Goal: Information Seeking & Learning: Find contact information

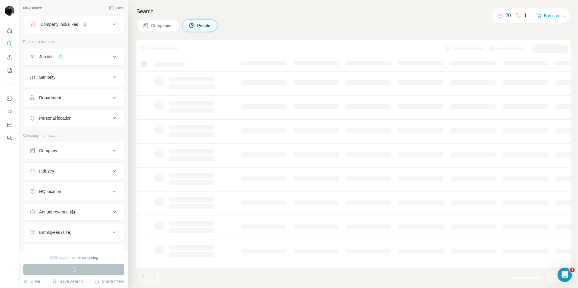
click at [116, 150] on icon at bounding box center [114, 150] width 7 height 7
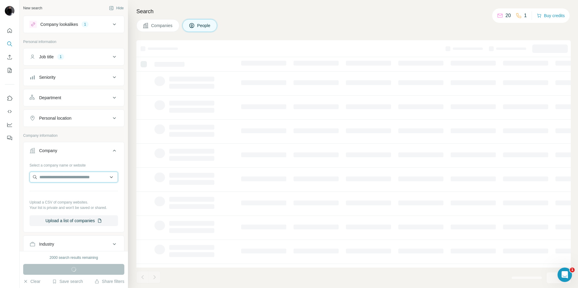
click at [67, 178] on input "text" at bounding box center [73, 177] width 88 height 11
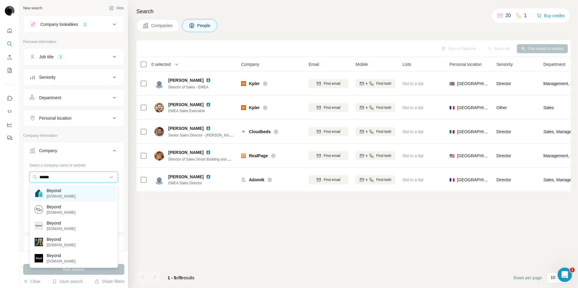
type input "******"
click at [66, 193] on p "Beyond" at bounding box center [61, 191] width 29 height 6
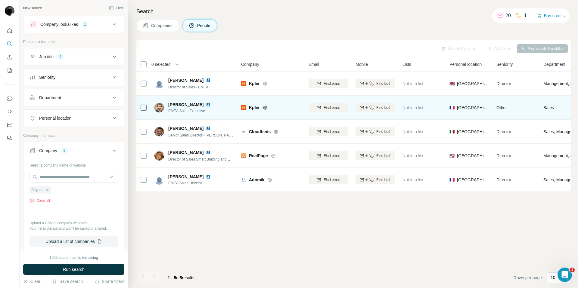
scroll to position [0, 7]
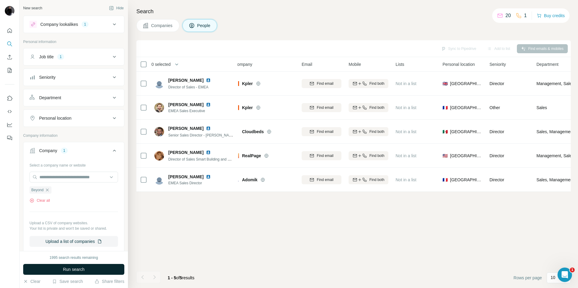
click at [95, 269] on button "Run search" at bounding box center [73, 269] width 101 height 11
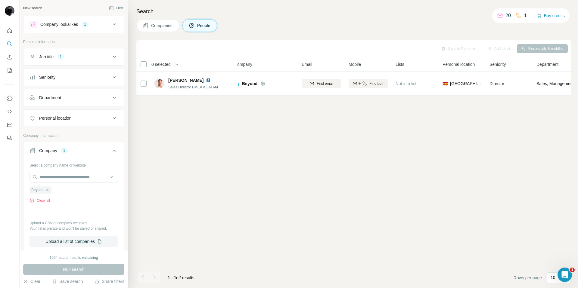
click at [114, 56] on icon at bounding box center [114, 56] width 7 height 7
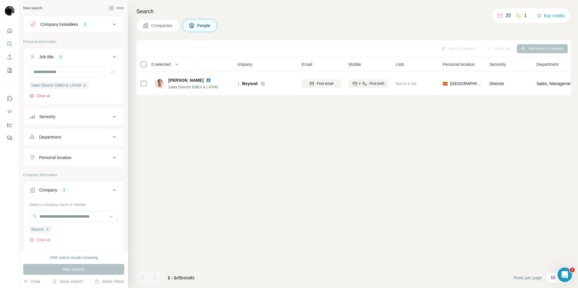
click at [30, 96] on icon "button" at bounding box center [31, 96] width 5 height 5
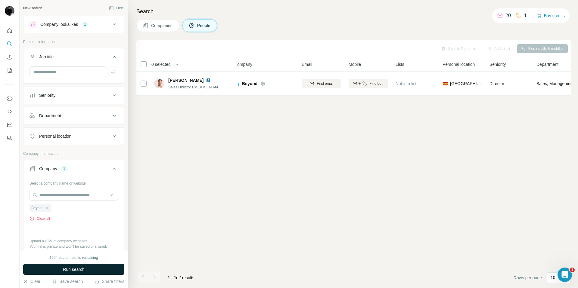
click at [57, 270] on button "Run search" at bounding box center [73, 269] width 101 height 11
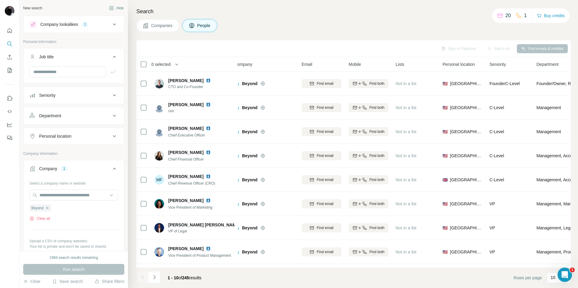
click at [73, 138] on div "Personal location" at bounding box center [69, 136] width 81 height 6
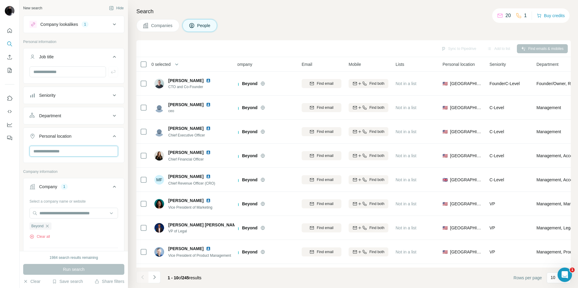
click at [57, 151] on input "text" at bounding box center [73, 151] width 88 height 11
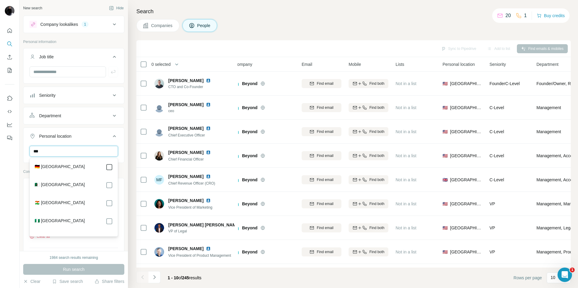
type input "***"
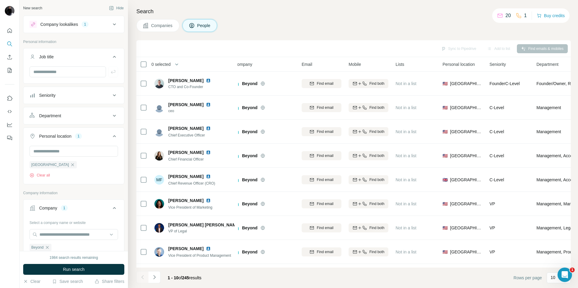
click at [86, 248] on ul "Beyond" at bounding box center [73, 248] width 88 height 8
click at [73, 272] on span "Run search" at bounding box center [74, 270] width 22 height 6
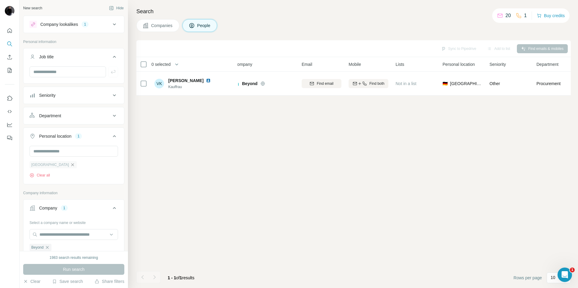
click at [70, 167] on icon "button" at bounding box center [72, 164] width 5 height 5
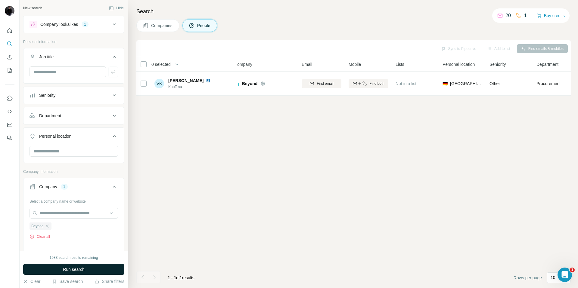
click at [97, 271] on button "Run search" at bounding box center [73, 269] width 101 height 11
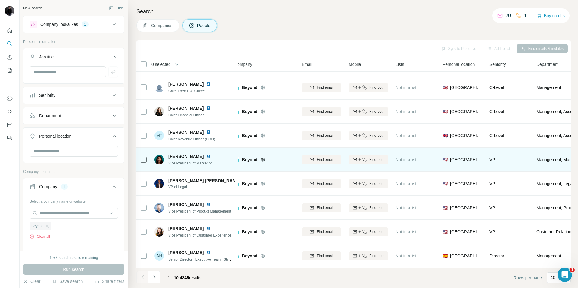
scroll to position [45, 7]
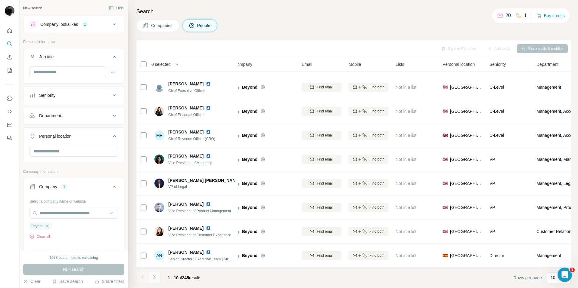
click at [153, 279] on icon "Navigate to next page" at bounding box center [154, 277] width 2 height 4
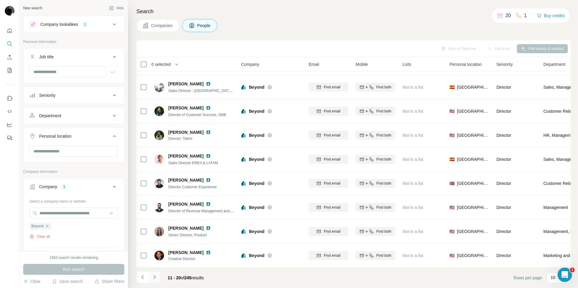
click at [152, 278] on icon "Navigate to next page" at bounding box center [154, 277] width 6 height 6
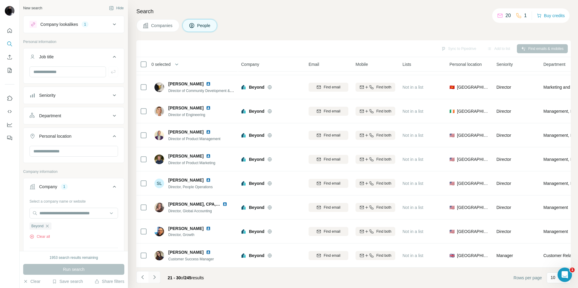
click at [152, 278] on icon "Navigate to next page" at bounding box center [154, 277] width 6 height 6
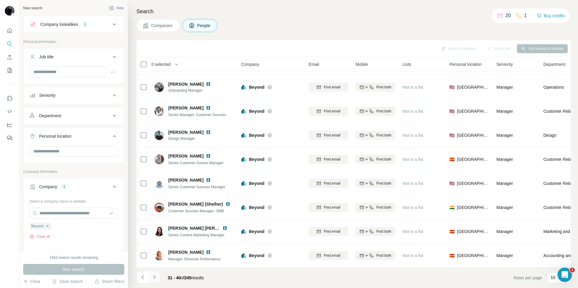
click at [152, 278] on icon "Navigate to next page" at bounding box center [154, 277] width 6 height 6
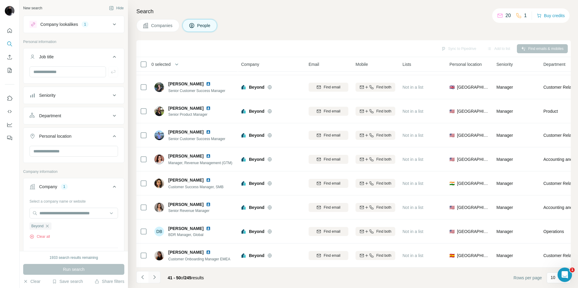
click at [155, 278] on icon "Navigate to next page" at bounding box center [154, 277] width 6 height 6
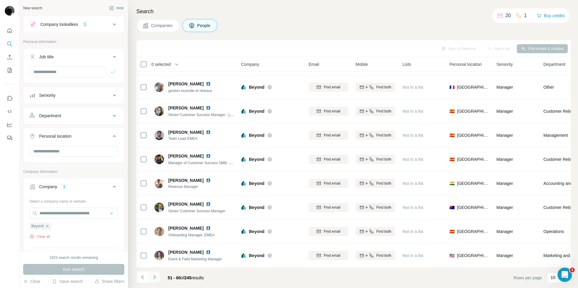
click at [155, 278] on icon "Navigate to next page" at bounding box center [154, 277] width 6 height 6
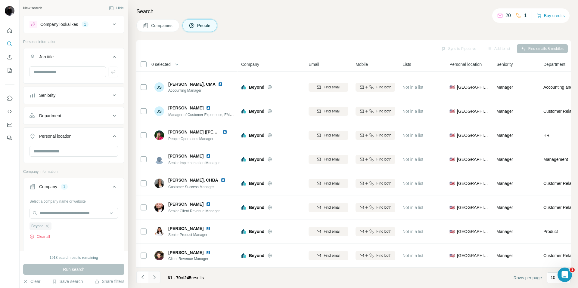
click at [155, 278] on icon "Navigate to next page" at bounding box center [154, 277] width 6 height 6
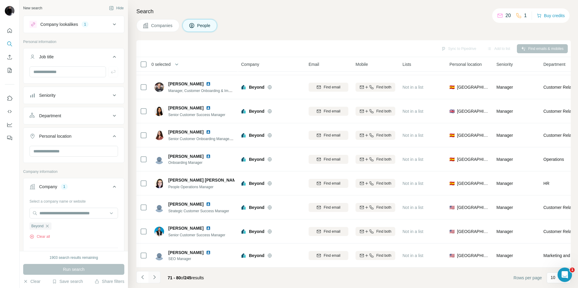
click at [155, 278] on icon "Navigate to next page" at bounding box center [154, 277] width 6 height 6
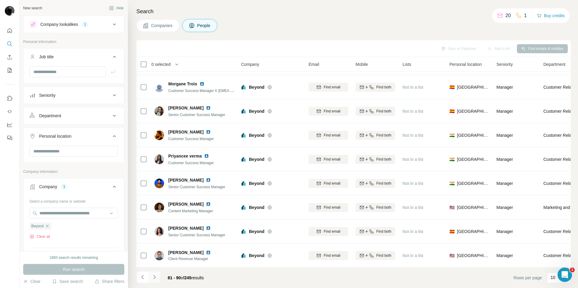
click at [155, 278] on icon "Navigate to next page" at bounding box center [154, 277] width 6 height 6
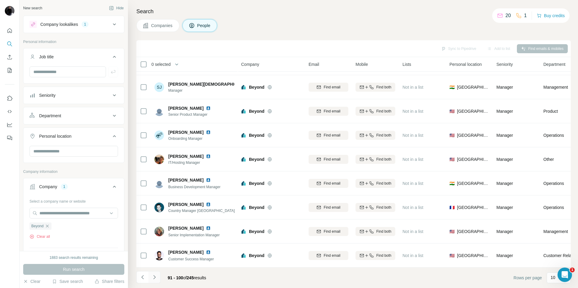
click at [153, 278] on icon "Navigate to next page" at bounding box center [154, 277] width 6 height 6
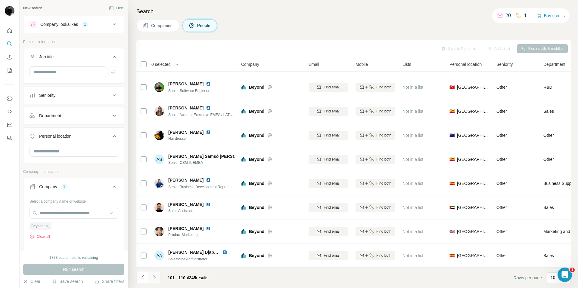
click at [153, 278] on icon "Navigate to next page" at bounding box center [154, 277] width 6 height 6
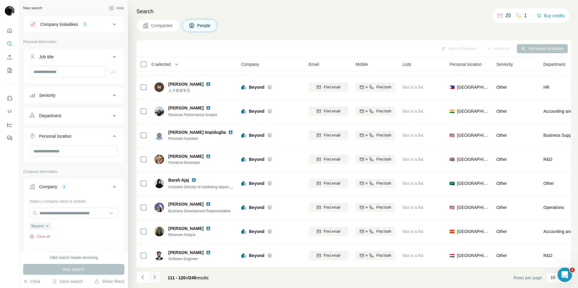
click at [153, 278] on icon "Navigate to next page" at bounding box center [154, 277] width 6 height 6
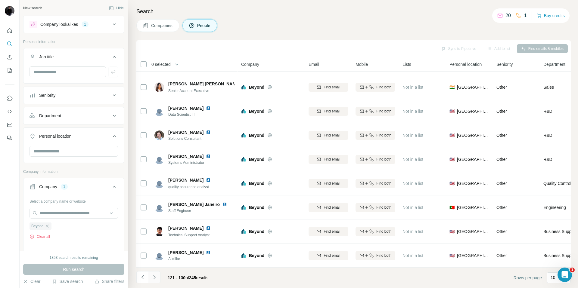
click at [153, 278] on icon "Navigate to next page" at bounding box center [154, 277] width 6 height 6
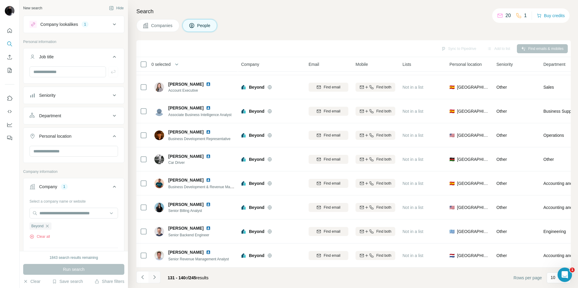
click at [153, 278] on icon "Navigate to next page" at bounding box center [154, 277] width 6 height 6
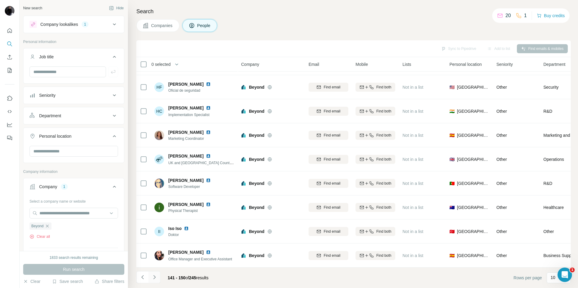
click at [153, 278] on icon "Navigate to next page" at bounding box center [154, 277] width 6 height 6
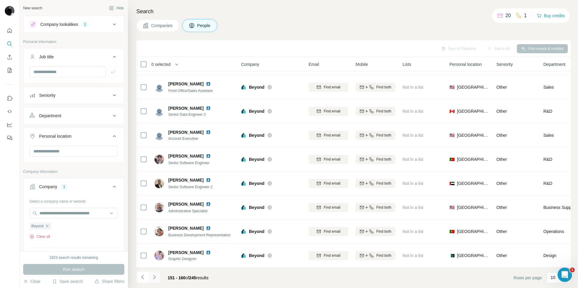
click at [153, 278] on icon "Navigate to next page" at bounding box center [154, 277] width 6 height 6
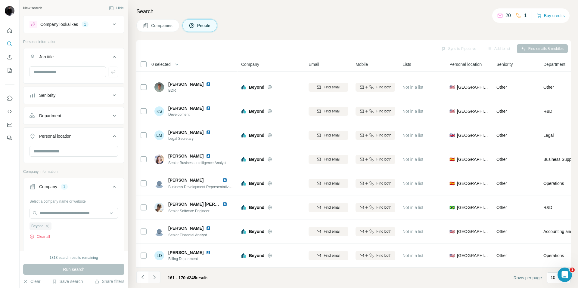
click at [153, 278] on icon "Navigate to next page" at bounding box center [154, 277] width 6 height 6
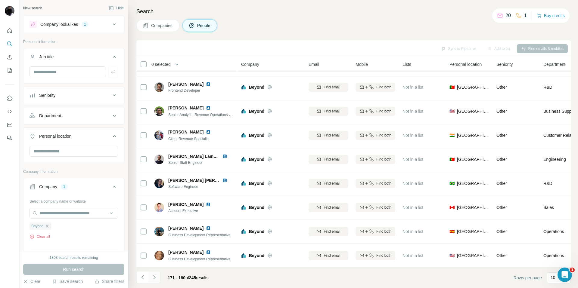
click at [153, 278] on icon "Navigate to next page" at bounding box center [154, 277] width 6 height 6
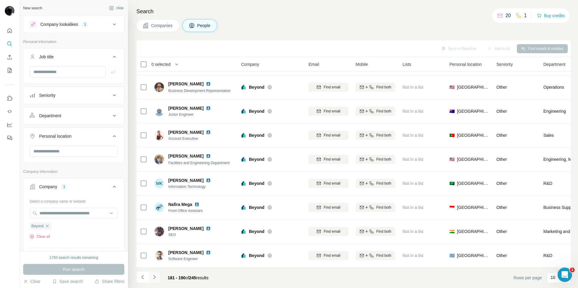
click at [153, 278] on icon "Navigate to next page" at bounding box center [154, 277] width 6 height 6
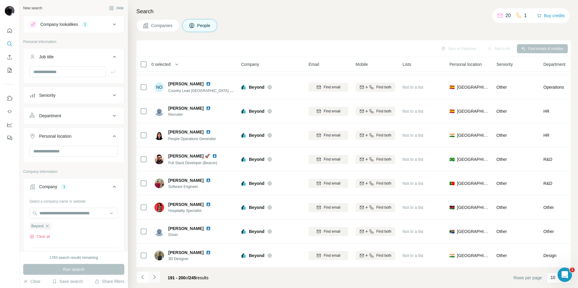
click at [153, 278] on icon "Navigate to next page" at bounding box center [154, 277] width 6 height 6
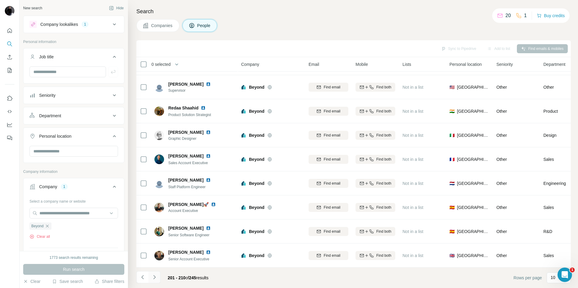
click at [153, 278] on icon "Navigate to next page" at bounding box center [154, 277] width 6 height 6
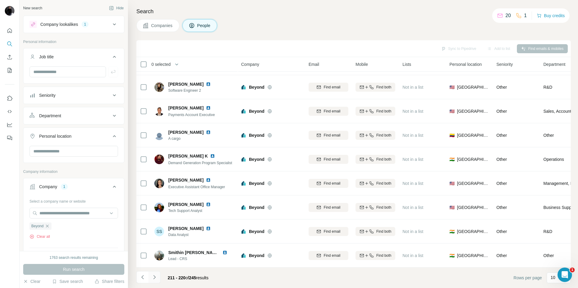
click at [153, 278] on icon "Navigate to next page" at bounding box center [154, 277] width 6 height 6
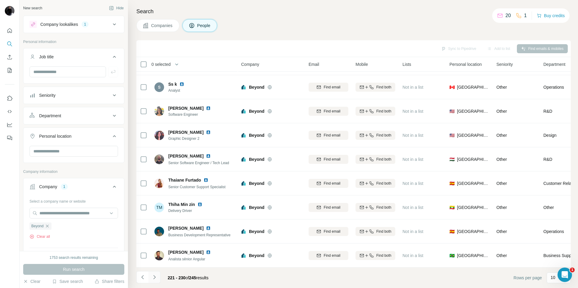
click at [153, 278] on icon "Navigate to next page" at bounding box center [154, 277] width 6 height 6
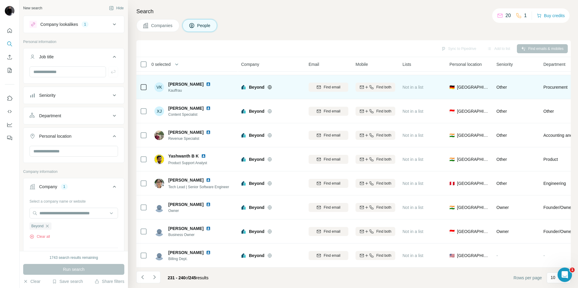
click at [161, 87] on div "VK" at bounding box center [159, 87] width 10 height 10
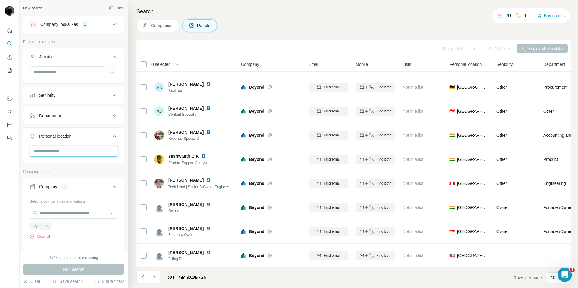
click at [51, 150] on input "text" at bounding box center [73, 151] width 88 height 11
type input "*****"
click at [45, 167] on label "🇪🇸 [GEOGRAPHIC_DATA]" at bounding box center [60, 167] width 50 height 7
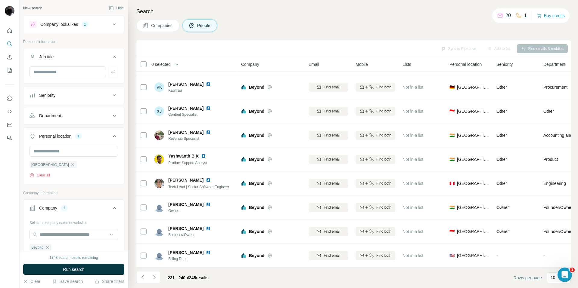
click at [57, 271] on button "Run search" at bounding box center [73, 269] width 101 height 11
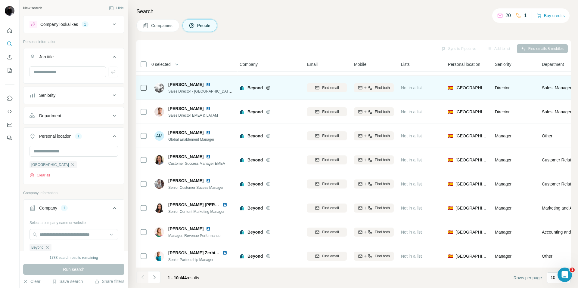
scroll to position [45, 2]
click at [194, 88] on div "Sales Director - [GEOGRAPHIC_DATA], [GEOGRAPHIC_DATA], [GEOGRAPHIC_DATA]" at bounding box center [201, 91] width 66 height 6
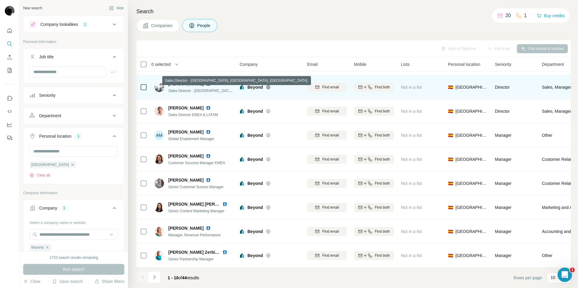
click at [215, 90] on span "Sales Director - [GEOGRAPHIC_DATA], [GEOGRAPHIC_DATA], [GEOGRAPHIC_DATA]" at bounding box center [239, 90] width 143 height 5
click at [216, 90] on span "Sales Director - [GEOGRAPHIC_DATA], [GEOGRAPHIC_DATA], [GEOGRAPHIC_DATA]" at bounding box center [239, 90] width 143 height 5
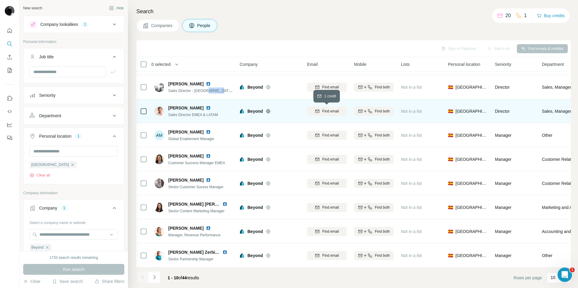
click at [334, 113] on span "Find email" at bounding box center [330, 111] width 17 height 5
drag, startPoint x: 316, startPoint y: 112, endPoint x: 347, endPoint y: 112, distance: 31.6
click at [347, 112] on td "[EMAIL_ADDRESS][PERSON_NAME][DOMAIN_NAME]" at bounding box center [326, 111] width 47 height 24
copy span "ghislain.moret@"
click at [308, 111] on img at bounding box center [309, 111] width 5 height 6
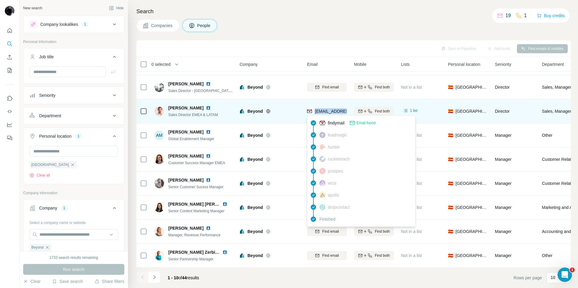
click at [308, 111] on img at bounding box center [309, 111] width 5 height 6
click at [336, 121] on span "findymail" at bounding box center [336, 123] width 17 height 6
click at [341, 113] on span "[EMAIL_ADDRESS][PERSON_NAME][DOMAIN_NAME]" at bounding box center [368, 111] width 106 height 5
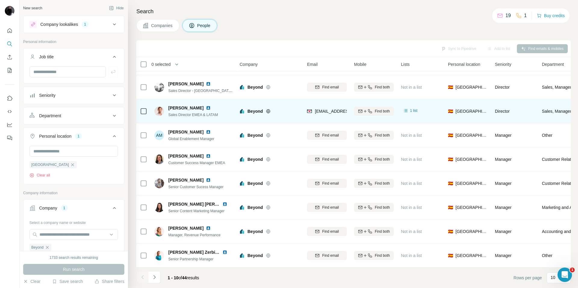
click at [347, 112] on td "[EMAIL_ADDRESS][PERSON_NAME][DOMAIN_NAME]" at bounding box center [326, 111] width 47 height 24
drag, startPoint x: 346, startPoint y: 112, endPoint x: 357, endPoint y: 113, distance: 10.9
click at [0, 0] on tr "Ghislain M. Sales Director EMEA & LATAM Beyond ghislain.moret@beyondpricing.com…" at bounding box center [0, 0] width 0 height 0
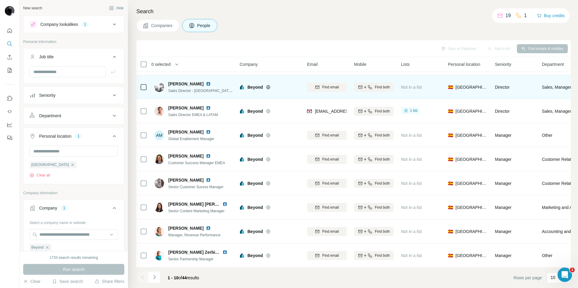
click at [352, 83] on td "Find both" at bounding box center [373, 87] width 47 height 24
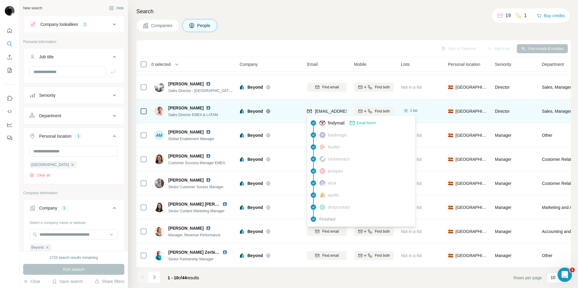
click at [308, 111] on img at bounding box center [309, 111] width 5 height 6
click at [309, 111] on img at bounding box center [309, 111] width 5 height 6
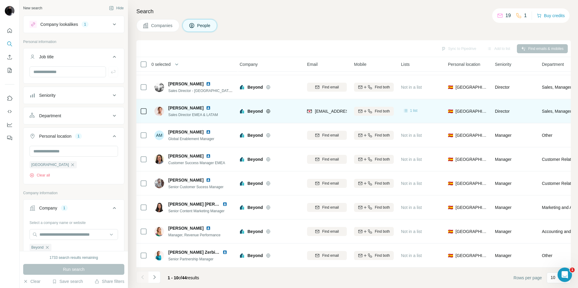
click at [413, 110] on span "1 list" at bounding box center [414, 110] width 8 height 5
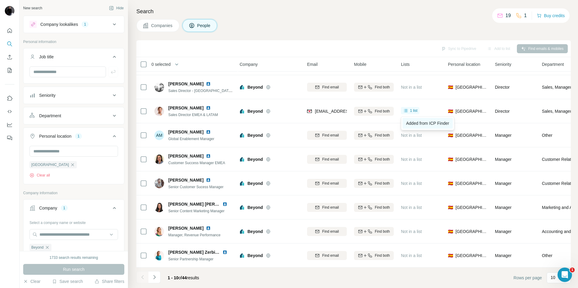
click at [422, 124] on span "Added from ICP Finder" at bounding box center [427, 123] width 43 height 5
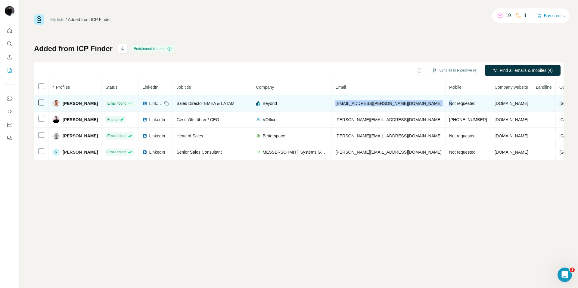
drag, startPoint x: 349, startPoint y: 104, endPoint x: 427, endPoint y: 103, distance: 78.2
click at [427, 103] on tr "Ghislain M. Email found LinkedIn Sales Director EMEA & LATAM Beyond ghislain.mo…" at bounding box center [320, 103] width 573 height 16
copy tr "ghislain.moret@beyondpricing.com N"
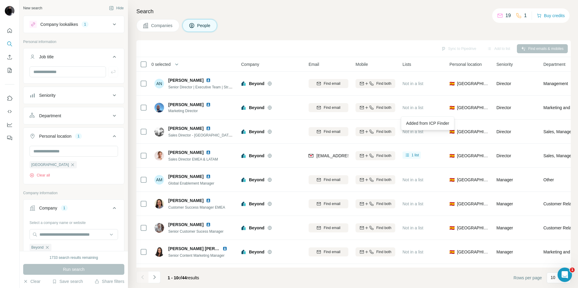
scroll to position [45, 2]
